Goal: Task Accomplishment & Management: Manage account settings

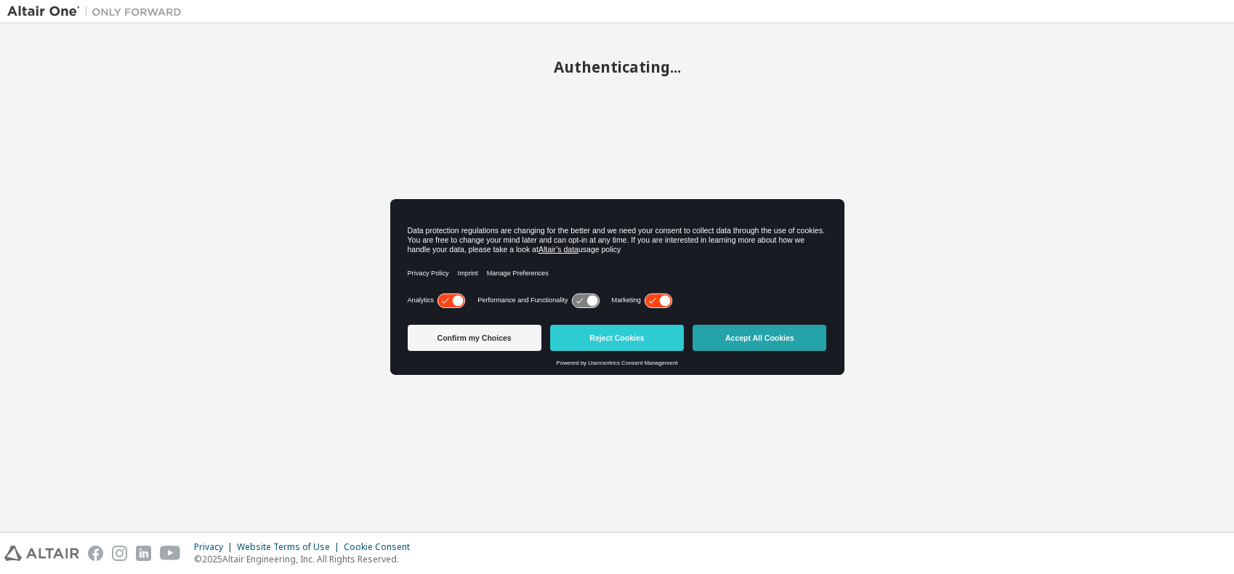
click at [757, 344] on button "Accept All Cookies" at bounding box center [760, 338] width 134 height 26
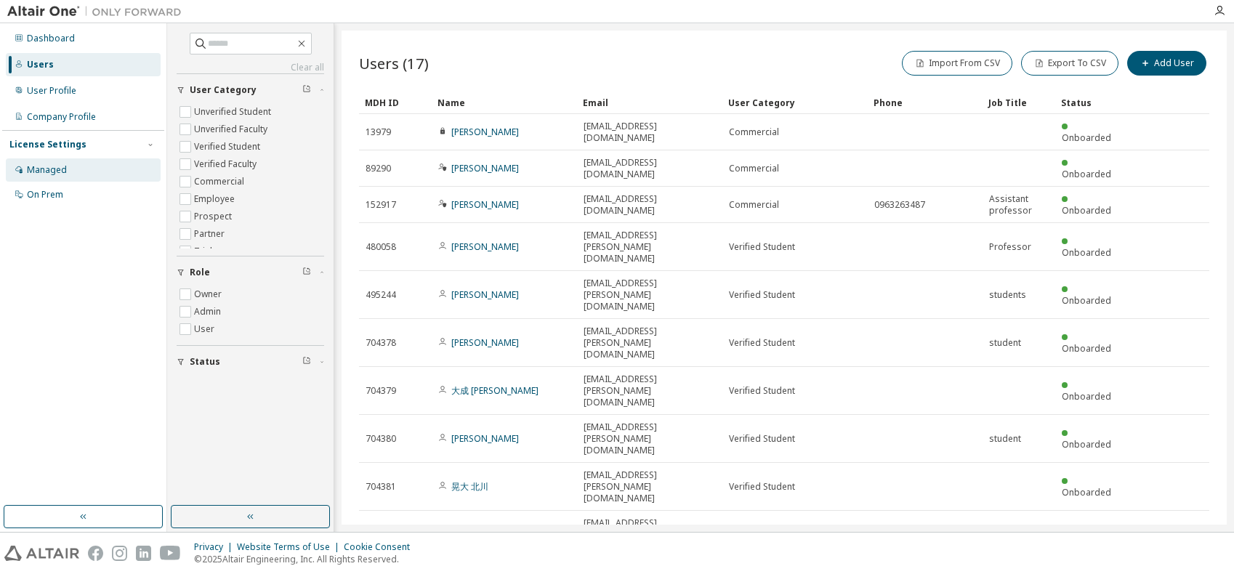
click at [42, 166] on div "Managed" at bounding box center [47, 170] width 40 height 12
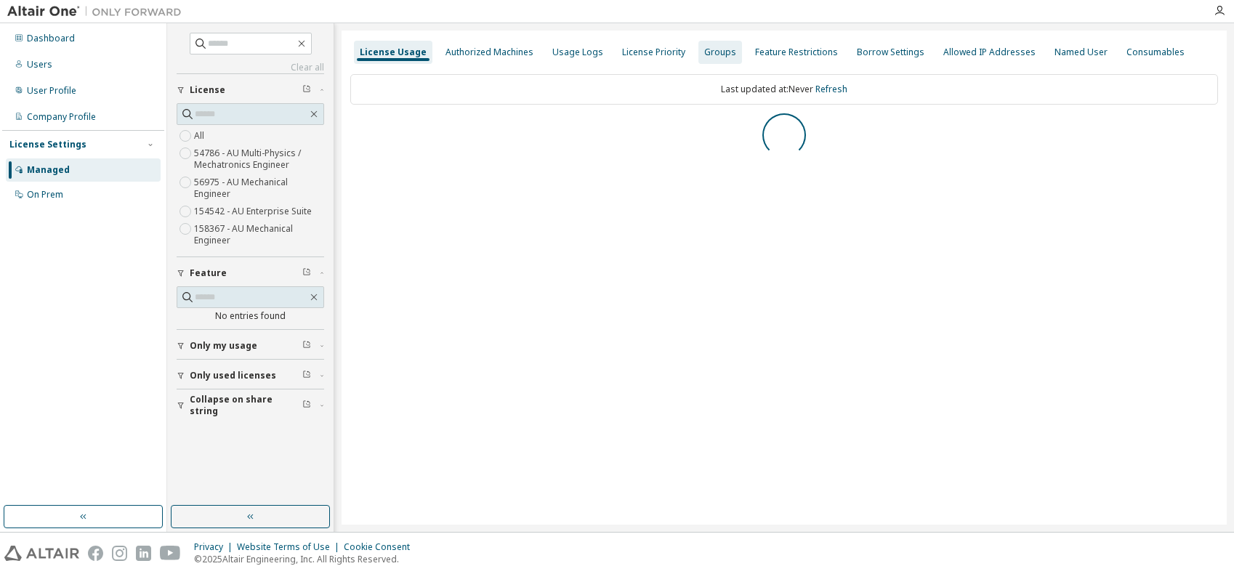
click at [711, 53] on div "Groups" at bounding box center [720, 53] width 32 height 12
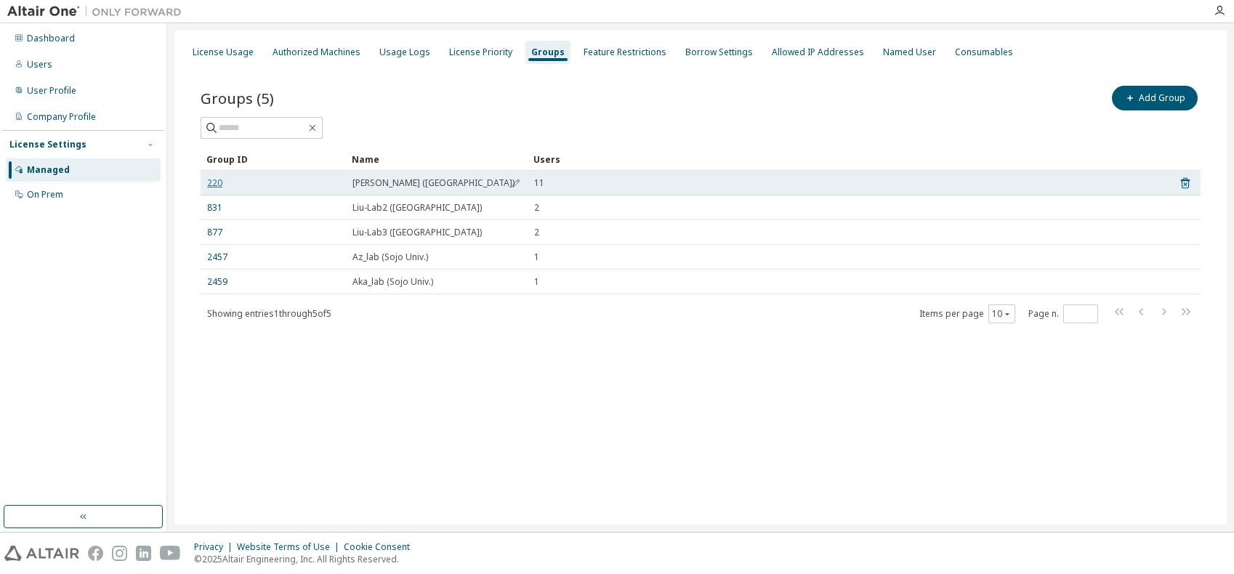
click at [217, 186] on link "220" at bounding box center [214, 183] width 15 height 12
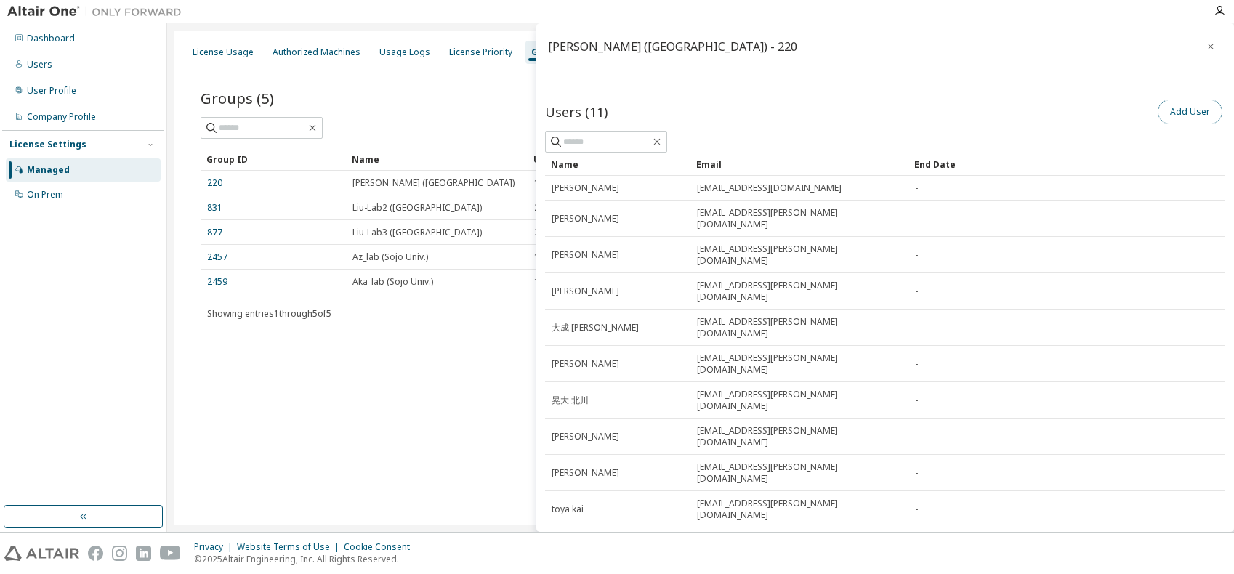
click at [1182, 113] on button "Add User" at bounding box center [1190, 112] width 65 height 25
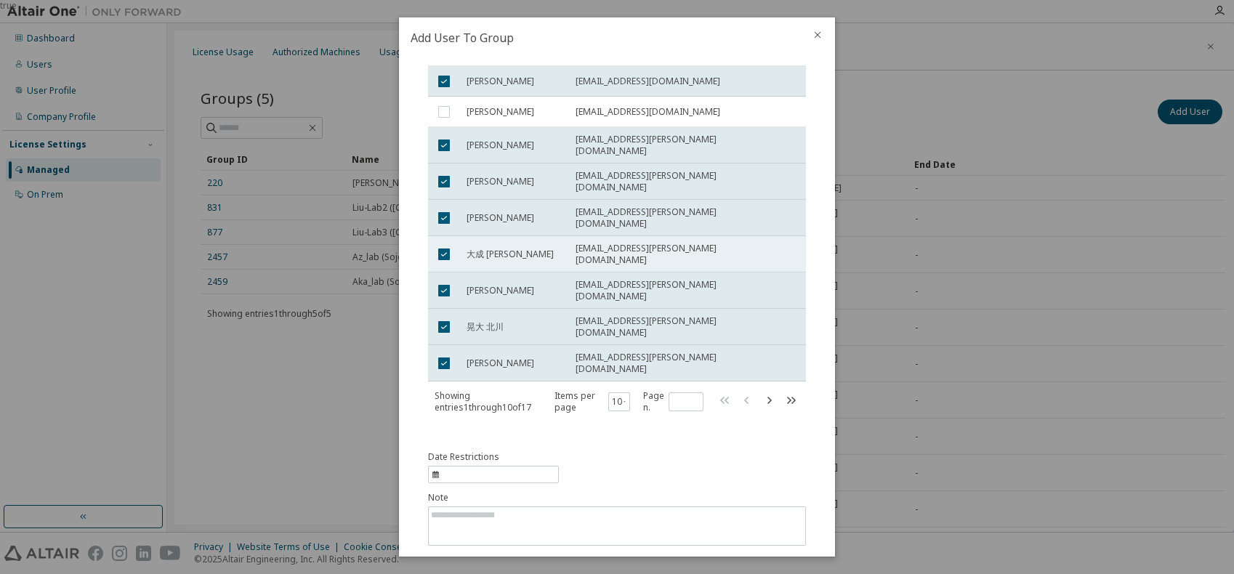
scroll to position [127, 0]
click at [761, 391] on icon "button" at bounding box center [768, 399] width 17 height 17
type input "*"
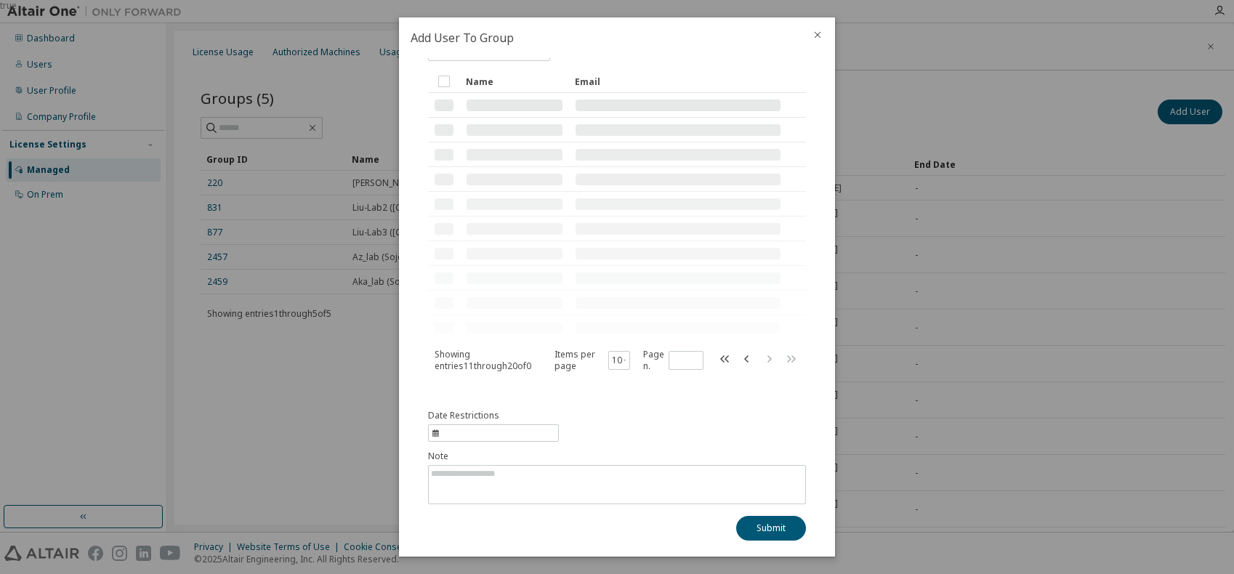
scroll to position [36, 0]
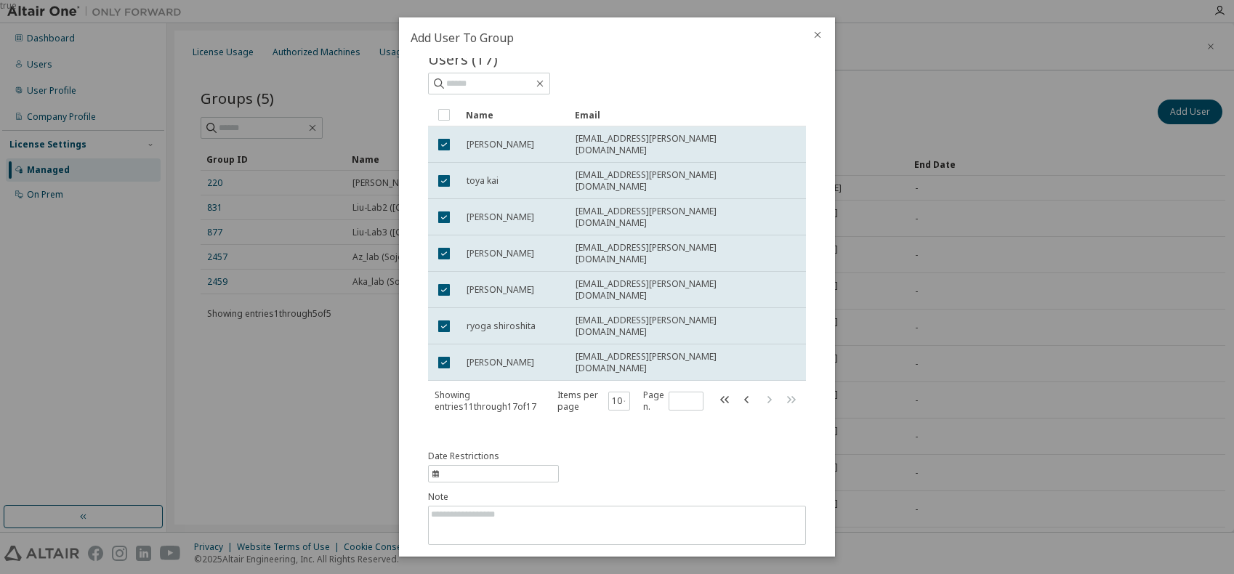
click at [766, 557] on button "Submit" at bounding box center [771, 569] width 70 height 25
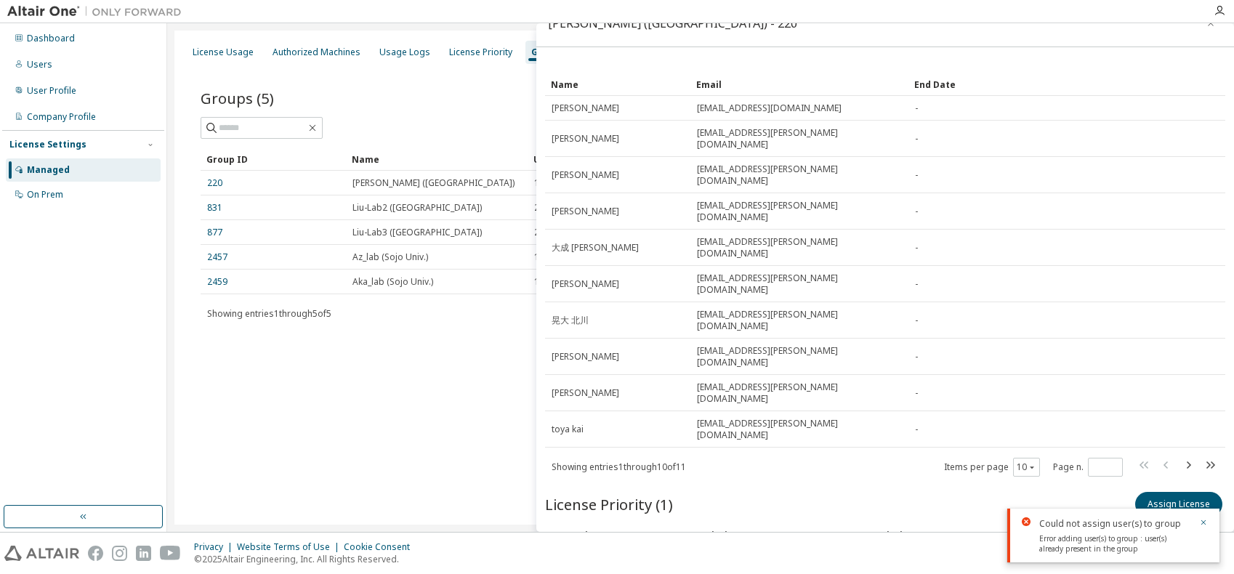
scroll to position [69, 0]
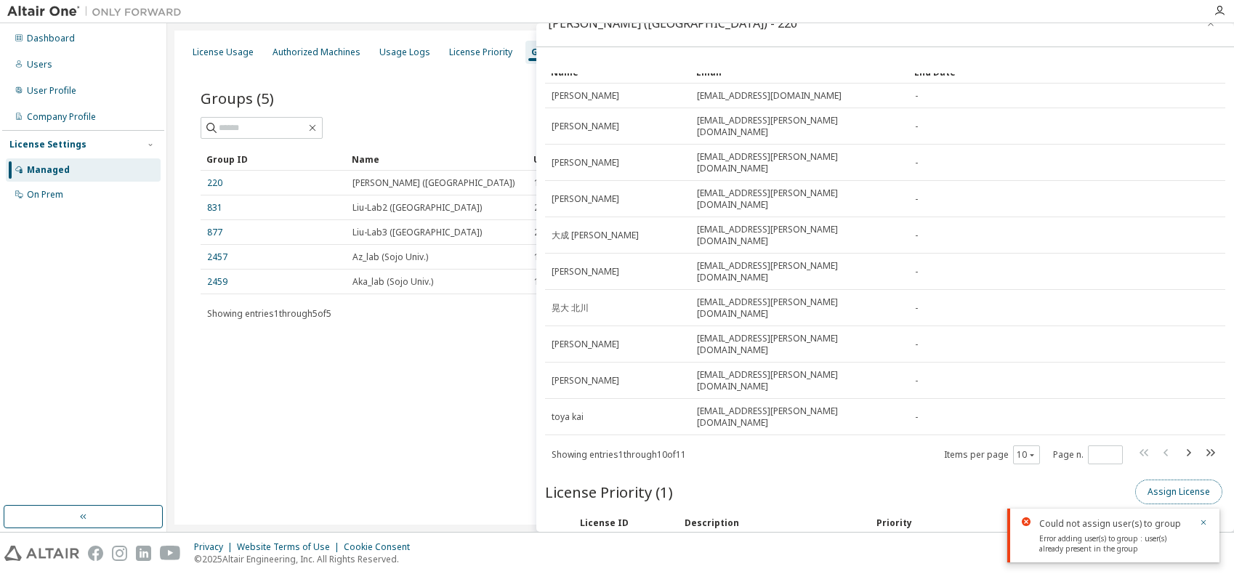
click at [1154, 480] on button "Assign License" at bounding box center [1178, 492] width 87 height 25
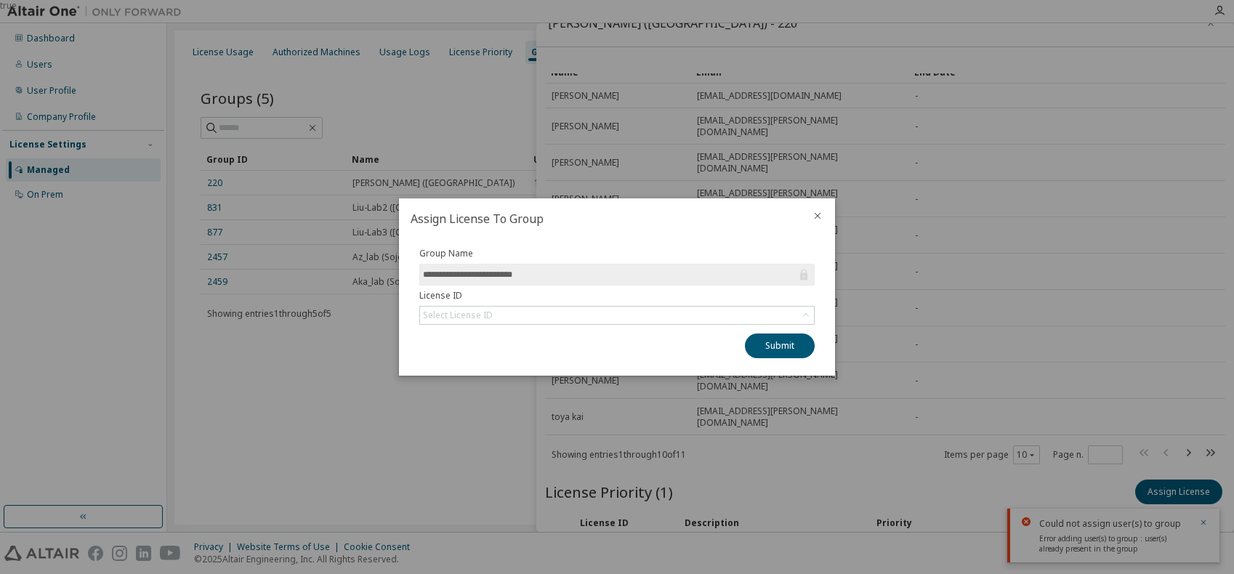
click at [820, 212] on icon "close" at bounding box center [818, 216] width 12 height 12
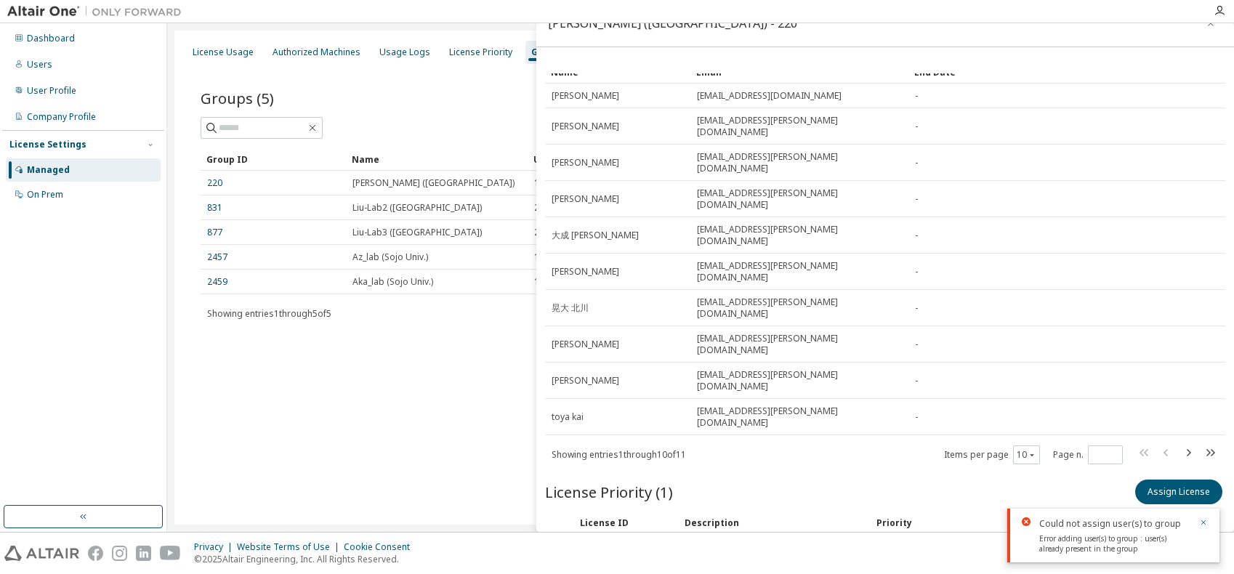
scroll to position [0, 0]
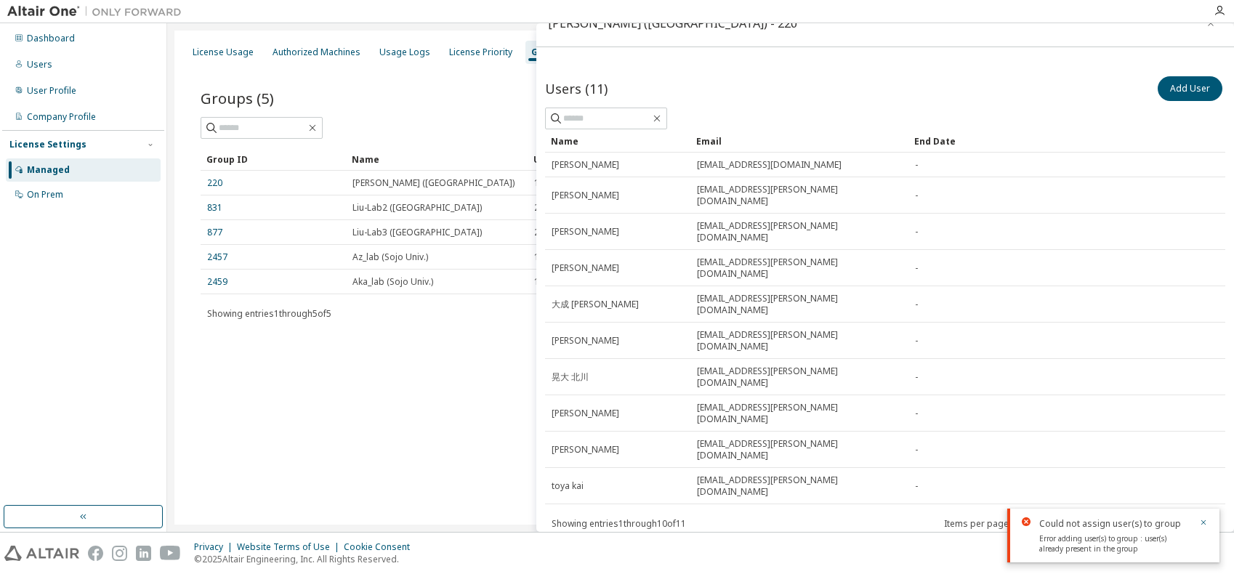
click at [801, 83] on div "Users (11) Add User" at bounding box center [885, 88] width 680 height 31
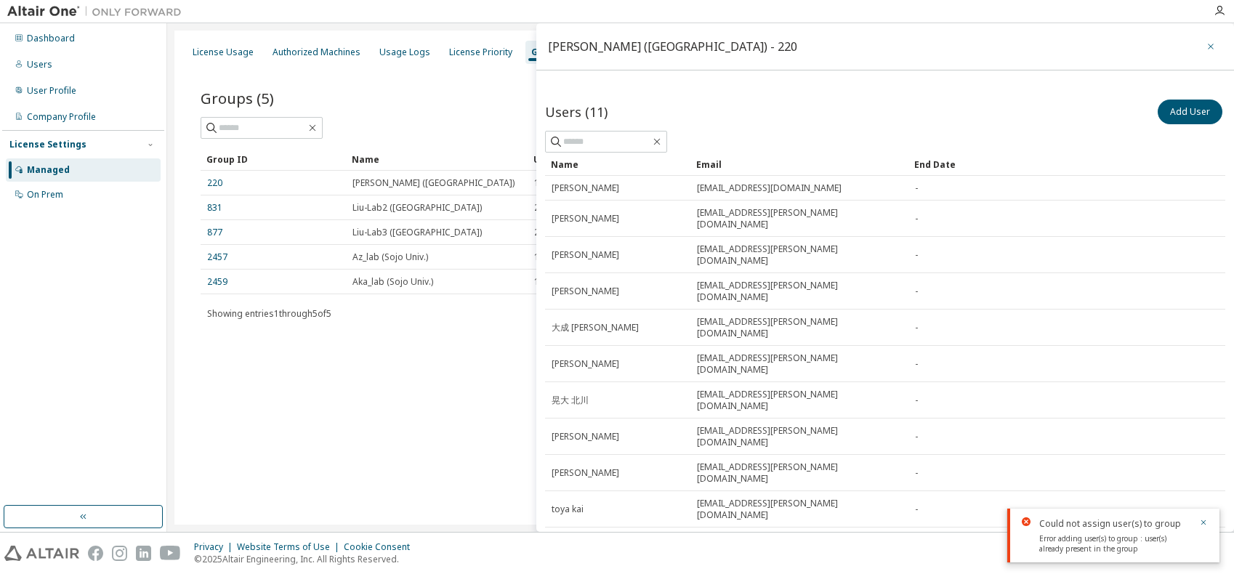
drag, startPoint x: 1202, startPoint y: 39, endPoint x: 1209, endPoint y: 46, distance: 10.3
click at [1203, 39] on button "button" at bounding box center [1210, 46] width 23 height 23
